Goal: Complete application form: Complete application form

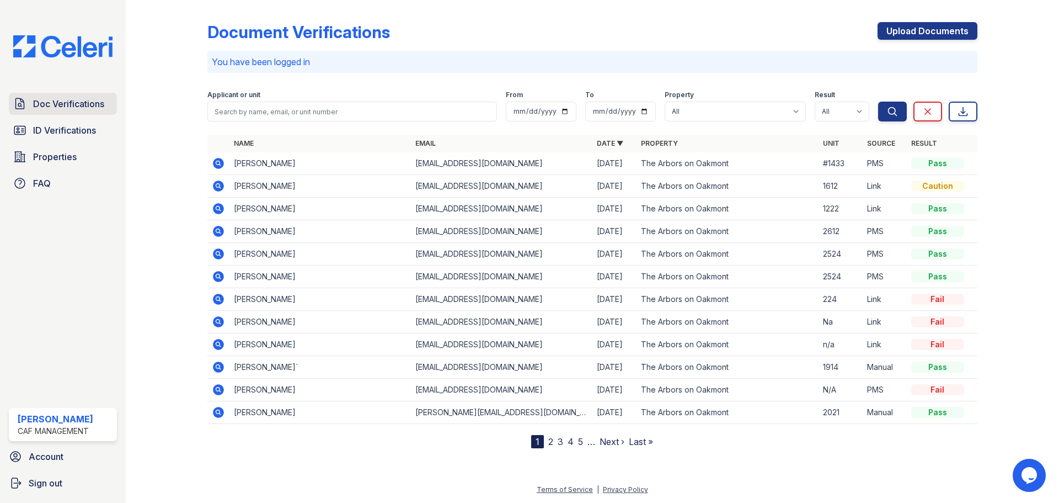
click at [76, 105] on span "Doc Verifications" at bounding box center [68, 103] width 71 height 13
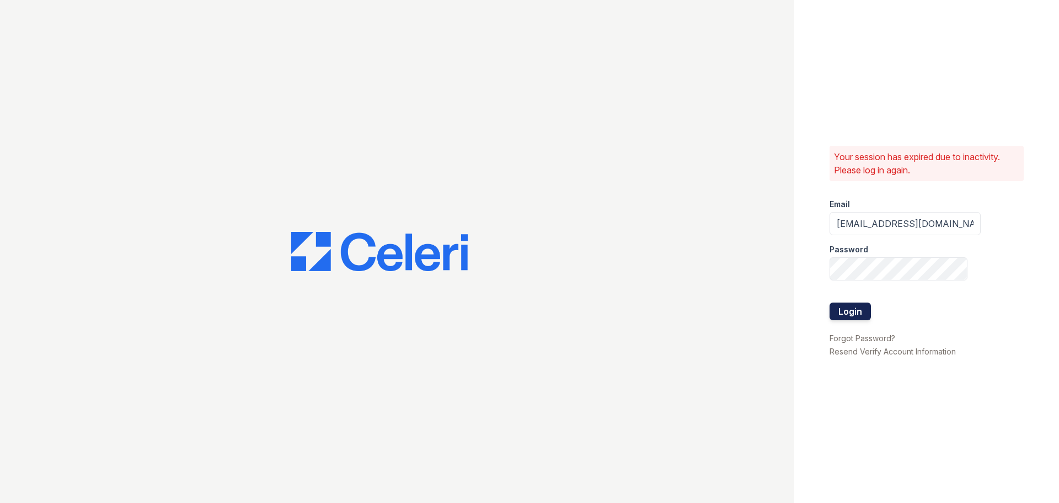
click at [862, 314] on button "Login" at bounding box center [850, 311] width 41 height 18
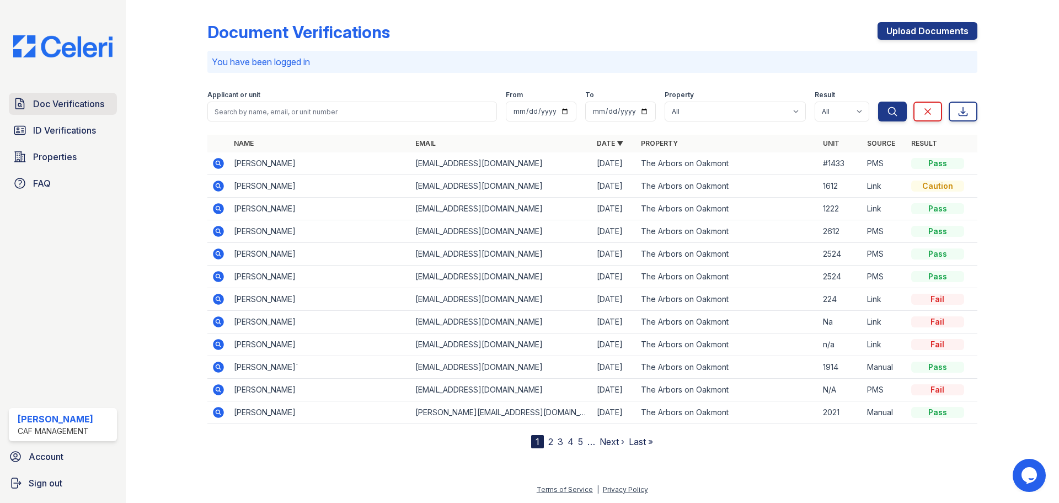
click at [78, 107] on span "Doc Verifications" at bounding box center [68, 103] width 71 height 13
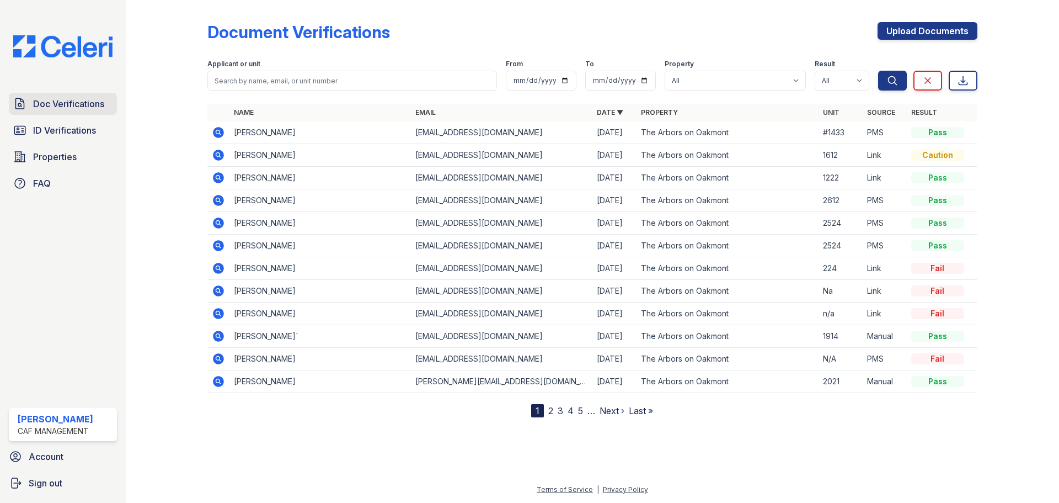
click at [86, 103] on span "Doc Verifications" at bounding box center [68, 103] width 71 height 13
click at [928, 34] on link "Upload Documents" at bounding box center [928, 31] width 100 height 18
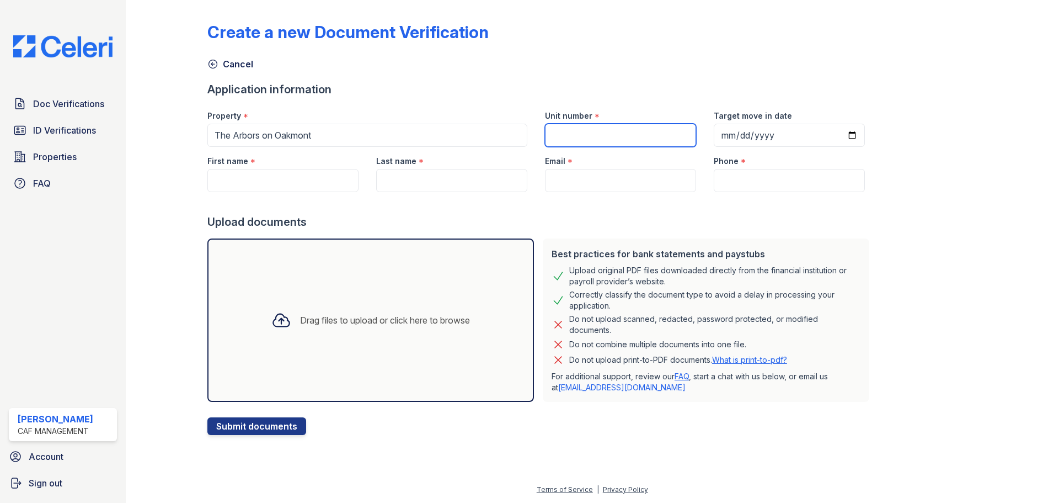
click at [575, 137] on input "Unit number" at bounding box center [620, 135] width 151 height 23
type input "2713"
click at [716, 136] on input "Target move in date" at bounding box center [789, 135] width 151 height 23
type input "2025-09-29"
click at [235, 184] on input "First name" at bounding box center [282, 180] width 151 height 23
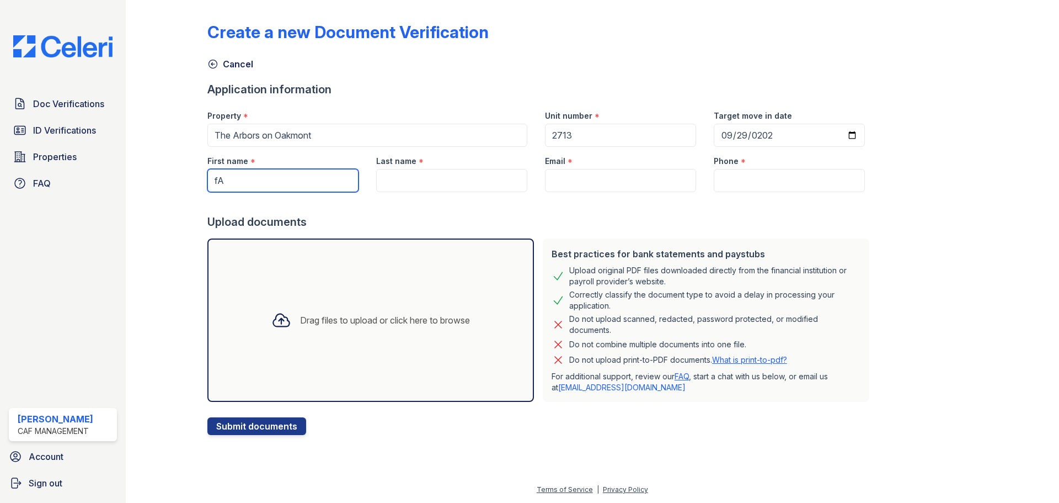
type input "f"
type input "Fabiola"
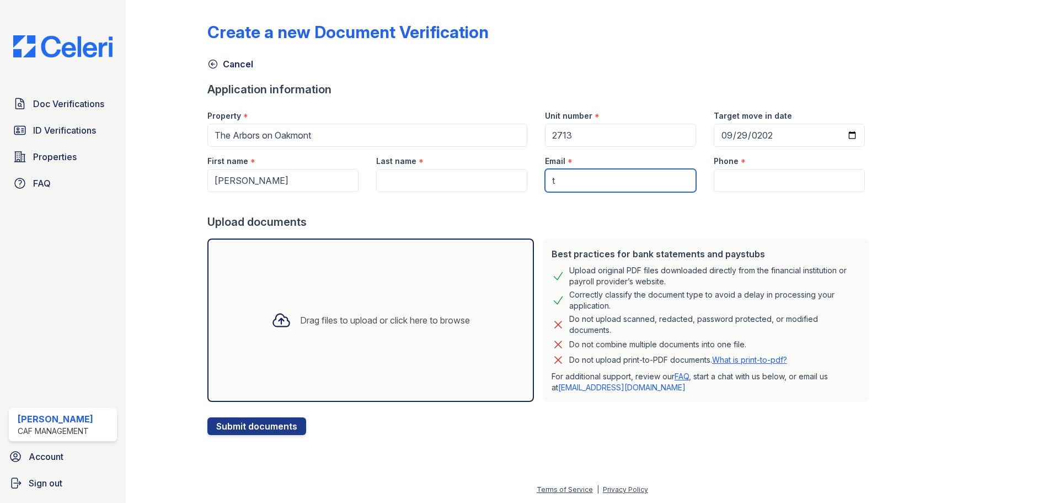
type input "t"
click at [388, 178] on input "Last name" at bounding box center [451, 180] width 151 height 23
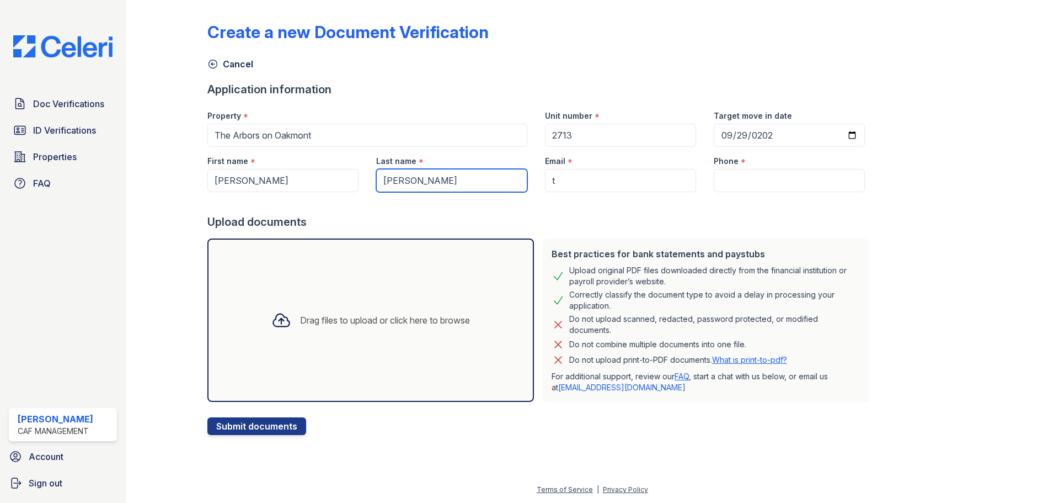
type input "Torres"
click at [566, 183] on input "t" at bounding box center [620, 180] width 151 height 23
paste input "fabiolat97@icloud.com"
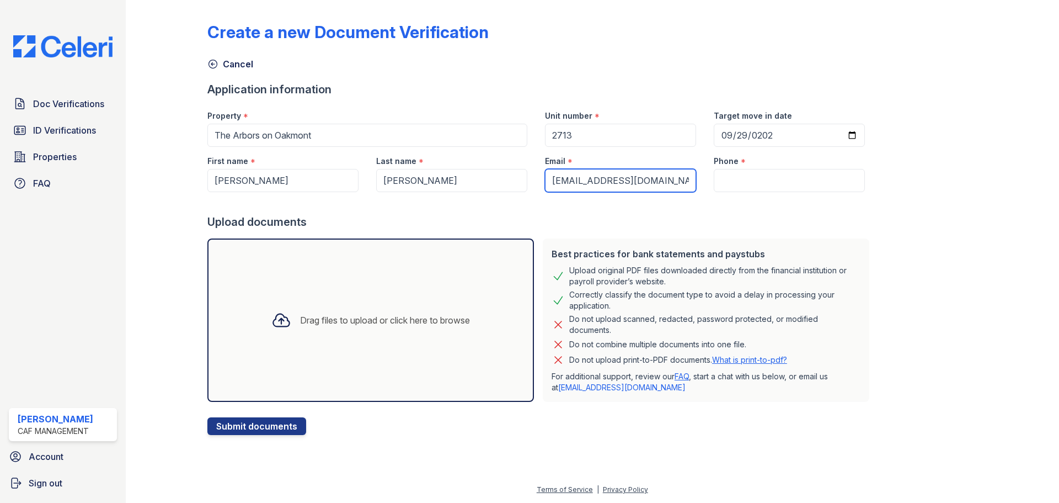
type input "fabiolat97@icloud.com"
click at [734, 173] on input "Phone" at bounding box center [789, 180] width 151 height 23
drag, startPoint x: 742, startPoint y: 190, endPoint x: 745, endPoint y: 183, distance: 7.7
paste input "682) 788-3565"
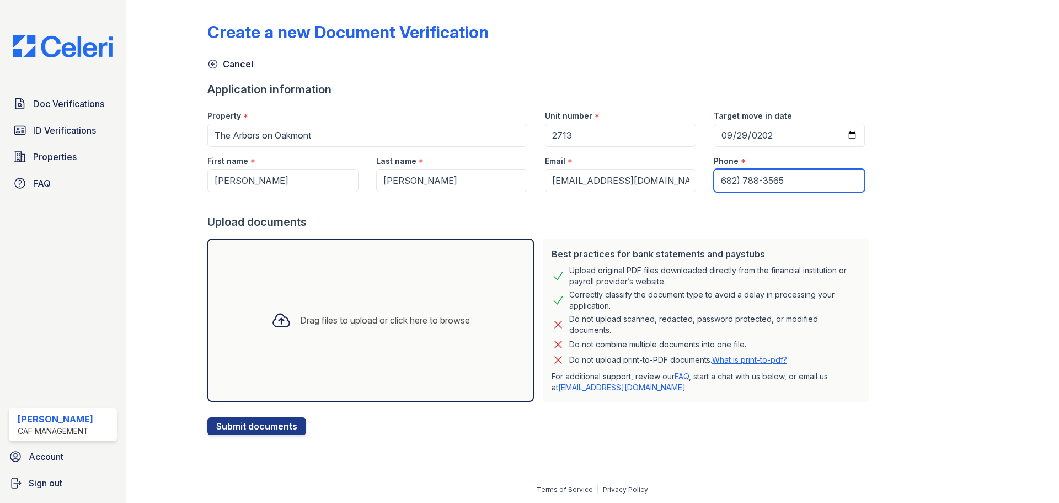
click at [714, 182] on input "682) 788-3565" at bounding box center [789, 180] width 151 height 23
type input "(682) 788-3565"
click at [365, 316] on div "Drag files to upload or click here to browse" at bounding box center [385, 319] width 170 height 13
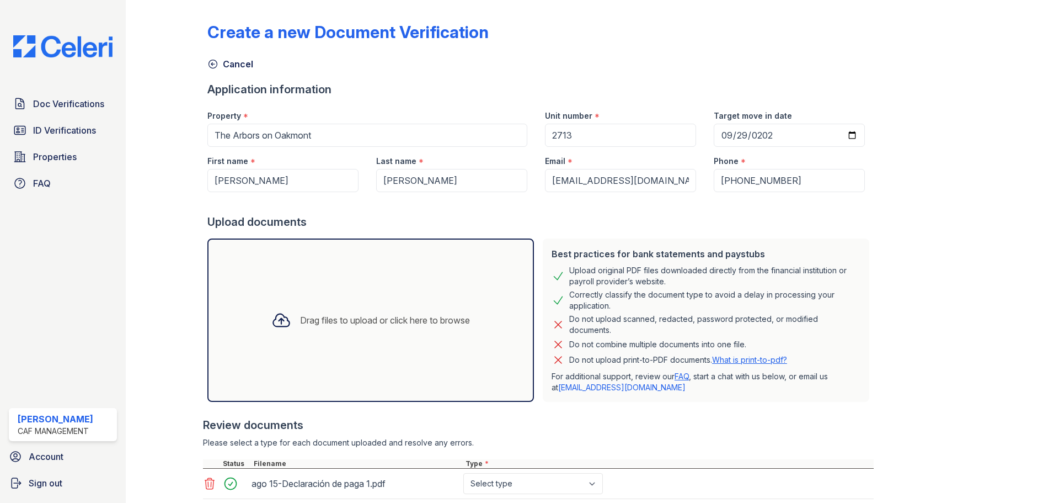
click at [387, 319] on div "Drag files to upload or click here to browse" at bounding box center [385, 319] width 170 height 13
click at [409, 310] on div "Drag files to upload or click here to browse" at bounding box center [371, 320] width 216 height 38
click at [390, 319] on div "Drag files to upload or click here to browse" at bounding box center [385, 319] width 170 height 13
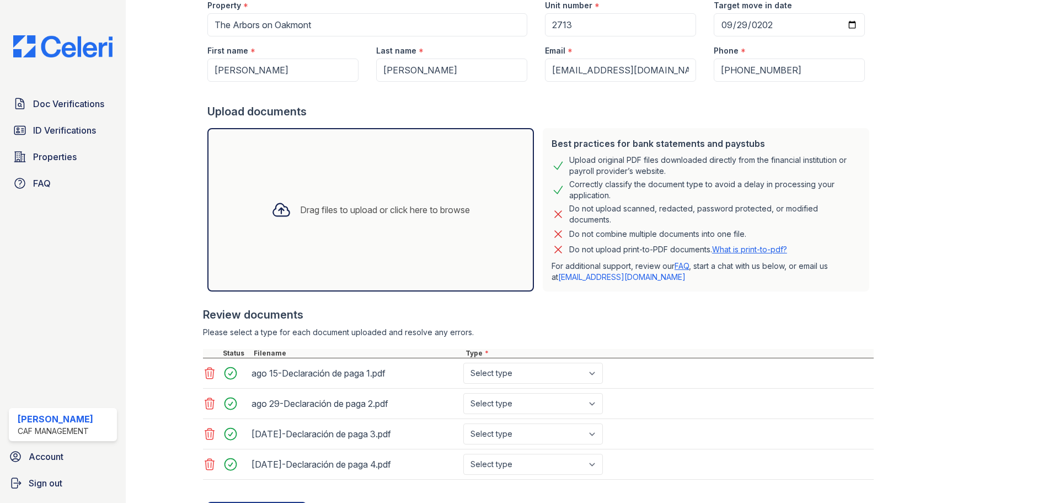
scroll to position [164, 0]
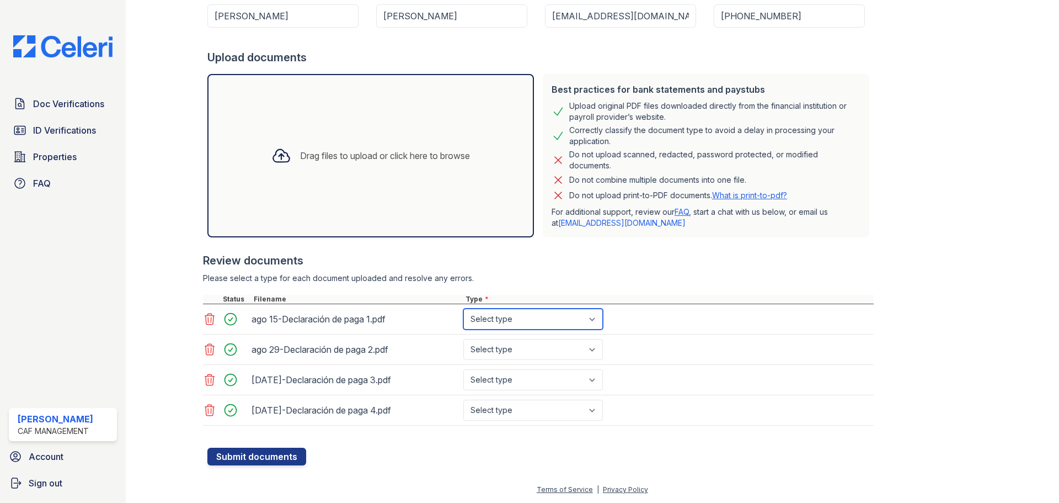
click at [599, 318] on select "Select type Paystub Bank Statement Offer Letter Tax Documents Benefit Award Let…" at bounding box center [533, 318] width 140 height 21
select select "paystub"
click at [463, 308] on select "Select type Paystub Bank Statement Offer Letter Tax Documents Benefit Award Let…" at bounding box center [533, 318] width 140 height 21
click at [597, 351] on select "Select type Paystub Bank Statement Offer Letter Tax Documents Benefit Award Let…" at bounding box center [533, 349] width 140 height 21
select select "paystub"
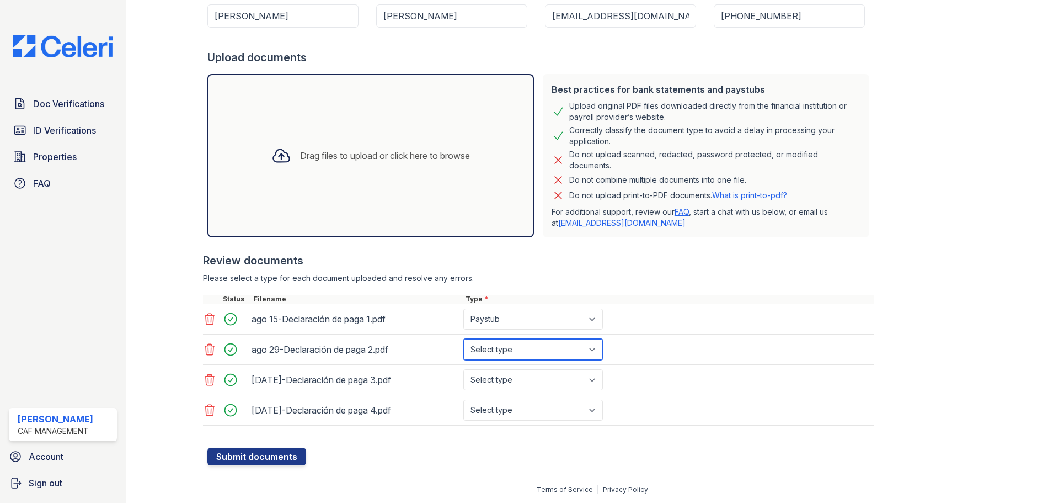
click at [463, 339] on select "Select type Paystub Bank Statement Offer Letter Tax Documents Benefit Award Let…" at bounding box center [533, 349] width 140 height 21
click at [593, 378] on select "Select type Paystub Bank Statement Offer Letter Tax Documents Benefit Award Let…" at bounding box center [533, 379] width 140 height 21
select select "paystub"
click at [463, 369] on select "Select type Paystub Bank Statement Offer Letter Tax Documents Benefit Award Let…" at bounding box center [533, 379] width 140 height 21
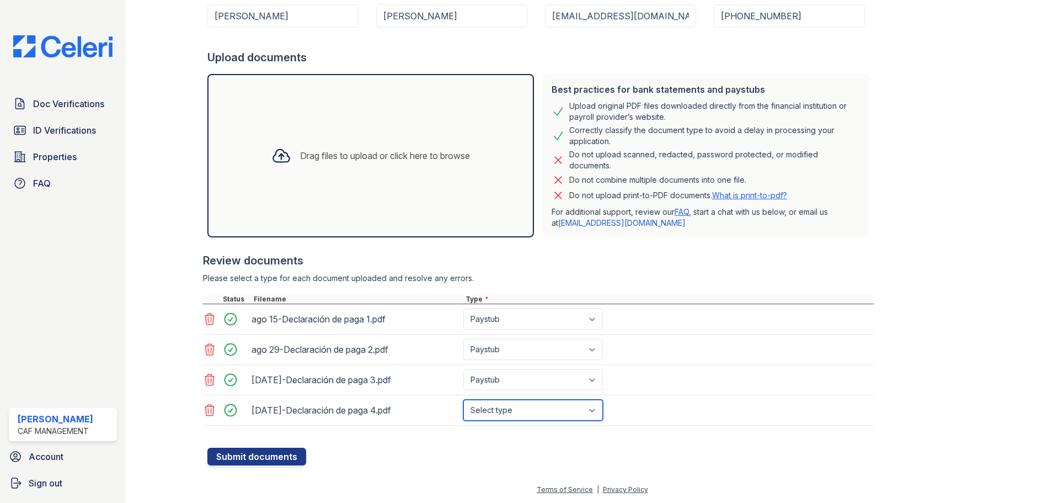
click at [591, 411] on select "Select type Paystub Bank Statement Offer Letter Tax Documents Benefit Award Let…" at bounding box center [533, 409] width 140 height 21
select select "paystub"
click at [463, 399] on select "Select type Paystub Bank Statement Offer Letter Tax Documents Benefit Award Let…" at bounding box center [533, 409] width 140 height 21
click at [252, 454] on button "Submit documents" at bounding box center [256, 456] width 99 height 18
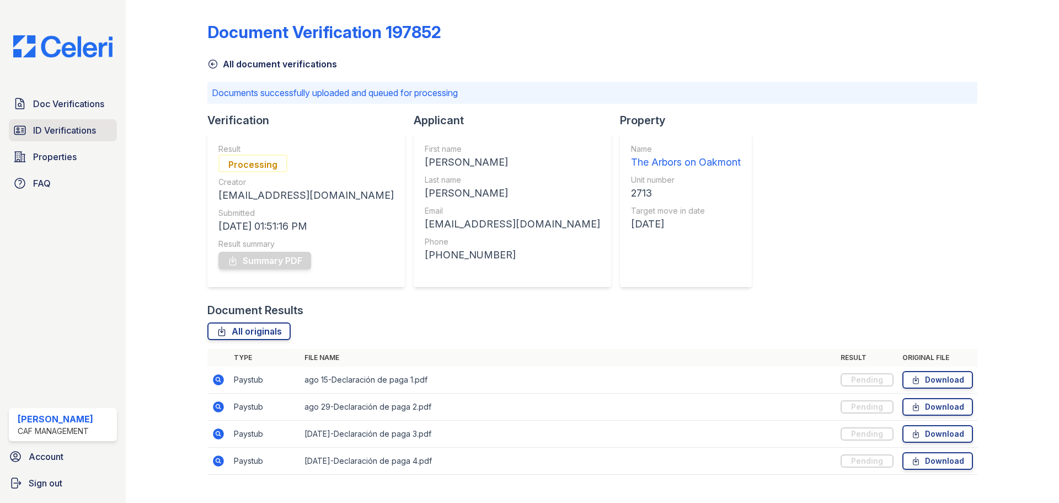
click at [52, 129] on span "ID Verifications" at bounding box center [64, 130] width 63 height 13
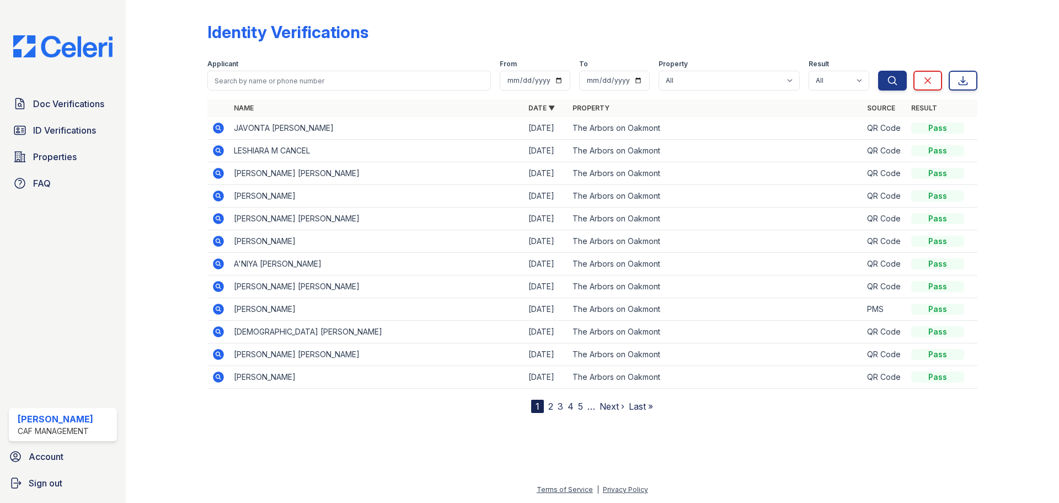
click at [560, 409] on link "3" at bounding box center [561, 405] width 6 height 11
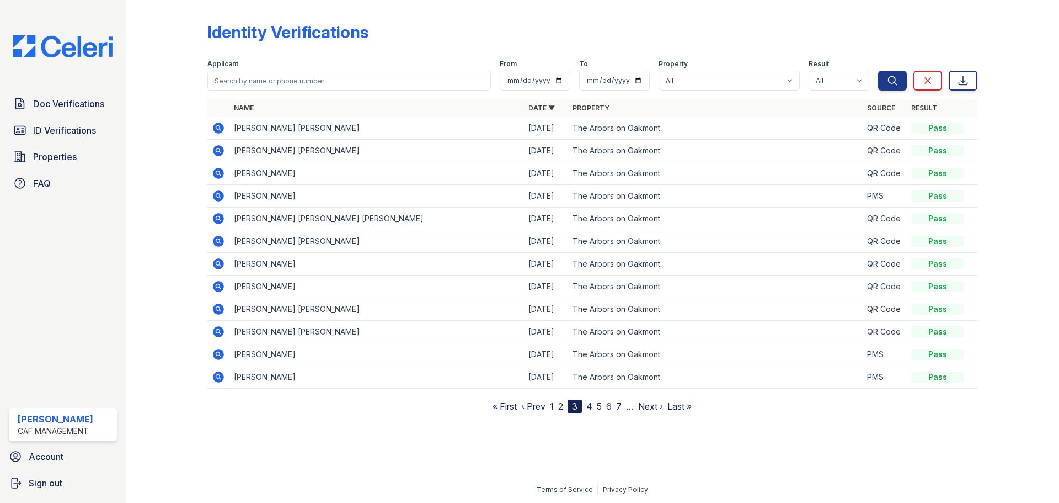
click at [217, 241] on icon at bounding box center [217, 240] width 3 height 3
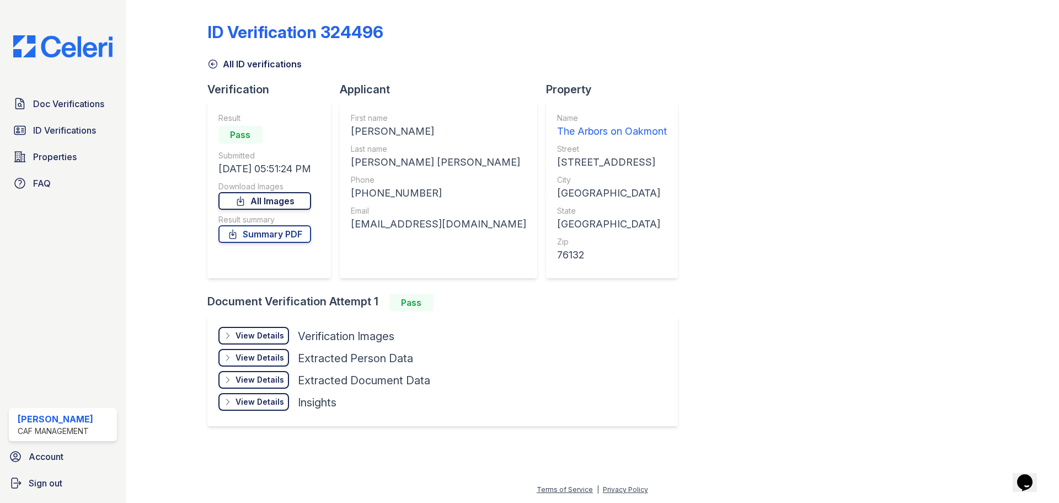
click at [281, 200] on link "All Images" at bounding box center [264, 201] width 93 height 18
click at [39, 124] on span "ID Verifications" at bounding box center [64, 130] width 63 height 13
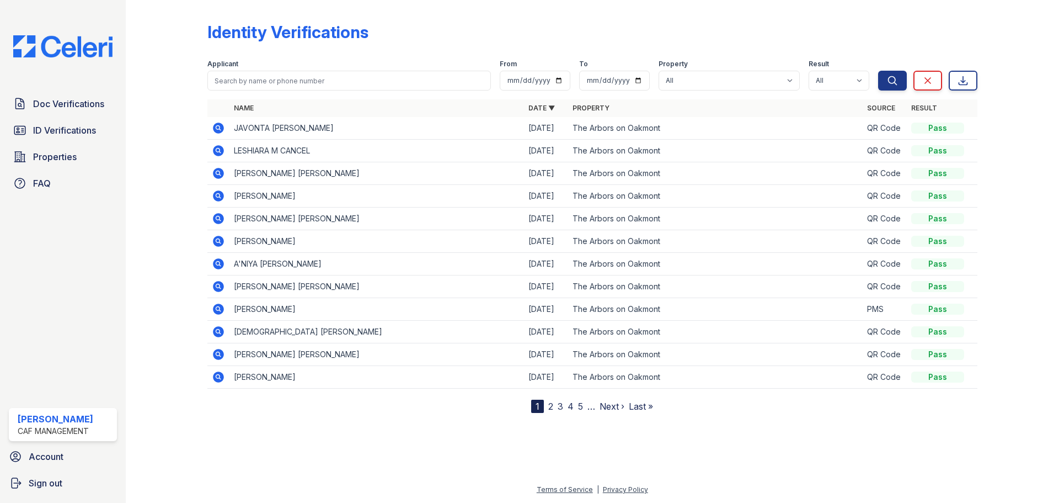
click at [563, 407] on nav "1 2 3 4 5 … Next › Last »" at bounding box center [592, 405] width 122 height 13
click at [562, 407] on link "3" at bounding box center [561, 405] width 6 height 11
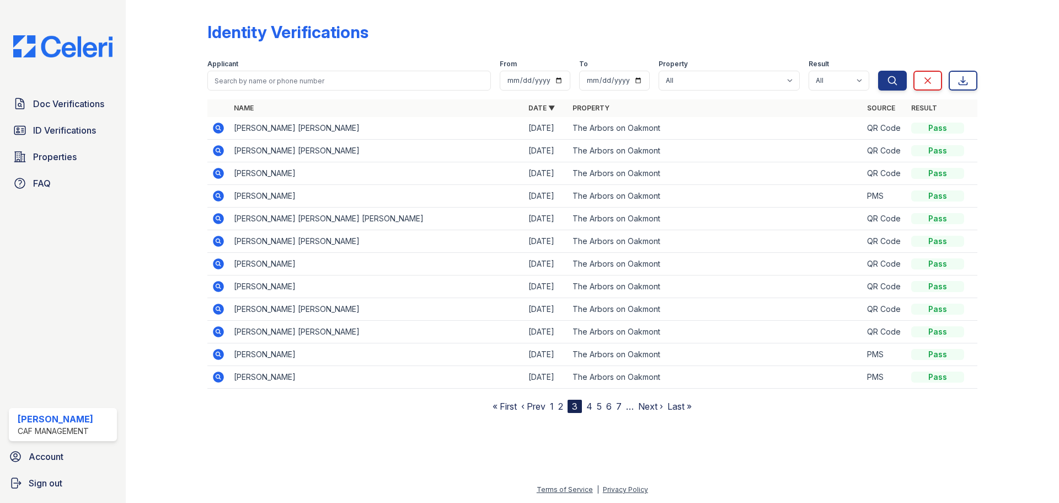
click at [217, 220] on icon at bounding box center [218, 218] width 11 height 11
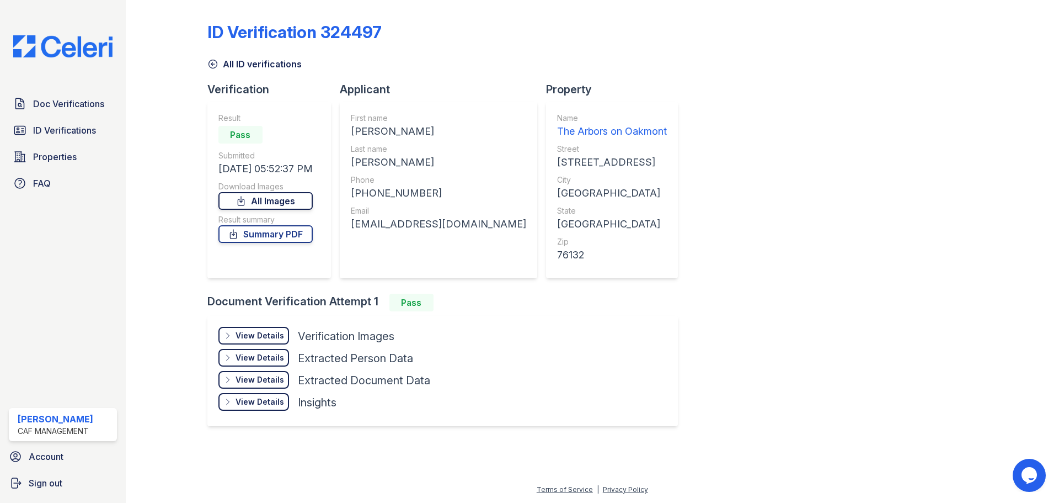
click at [276, 191] on div "Download Images" at bounding box center [265, 186] width 94 height 11
click at [277, 196] on link "All Images" at bounding box center [265, 201] width 94 height 18
click at [66, 100] on span "Doc Verifications" at bounding box center [68, 103] width 71 height 13
